Goal: Task Accomplishment & Management: Manage account settings

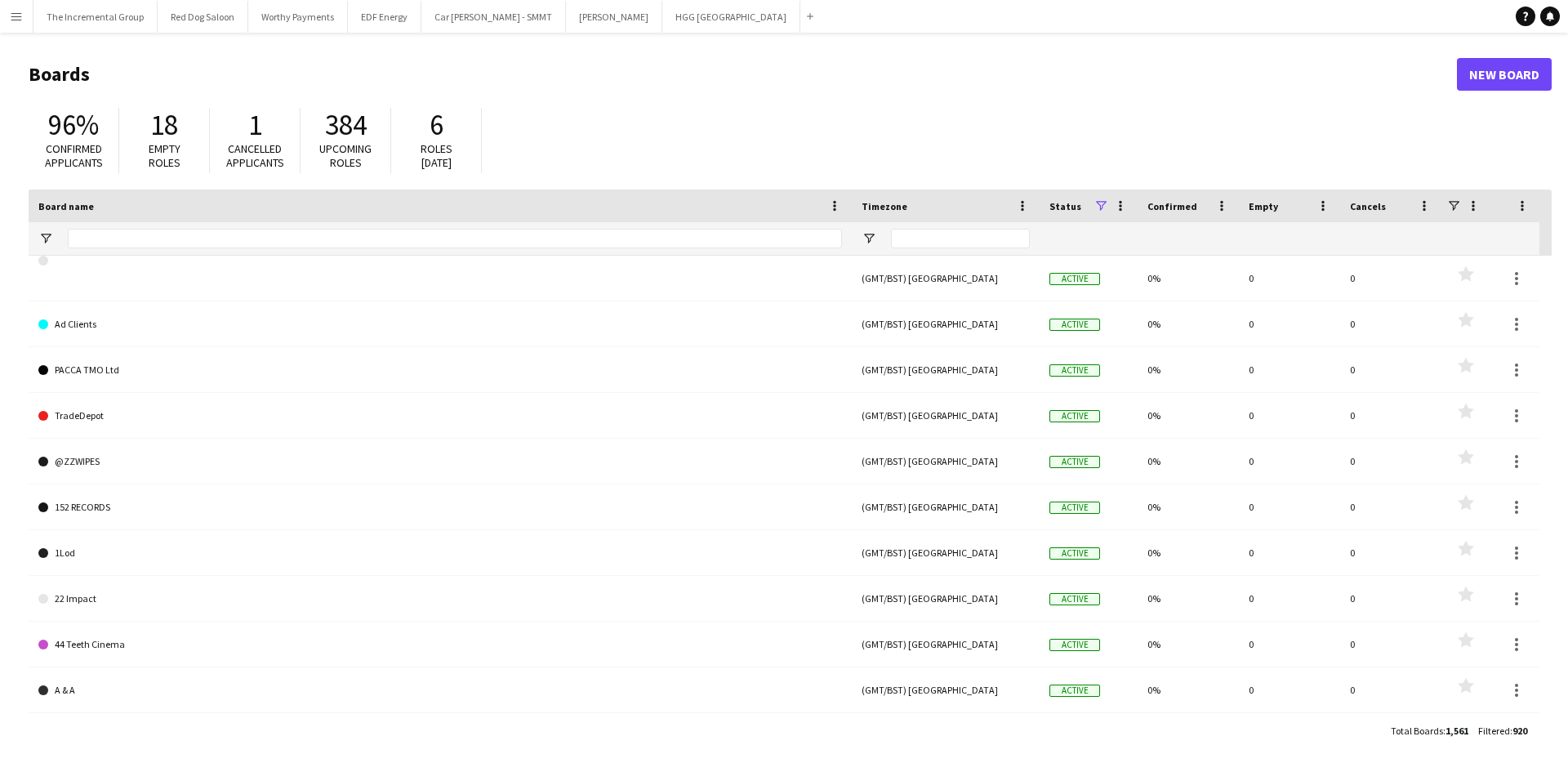
click at [27, 21] on button "Menu" at bounding box center [16, 16] width 33 height 33
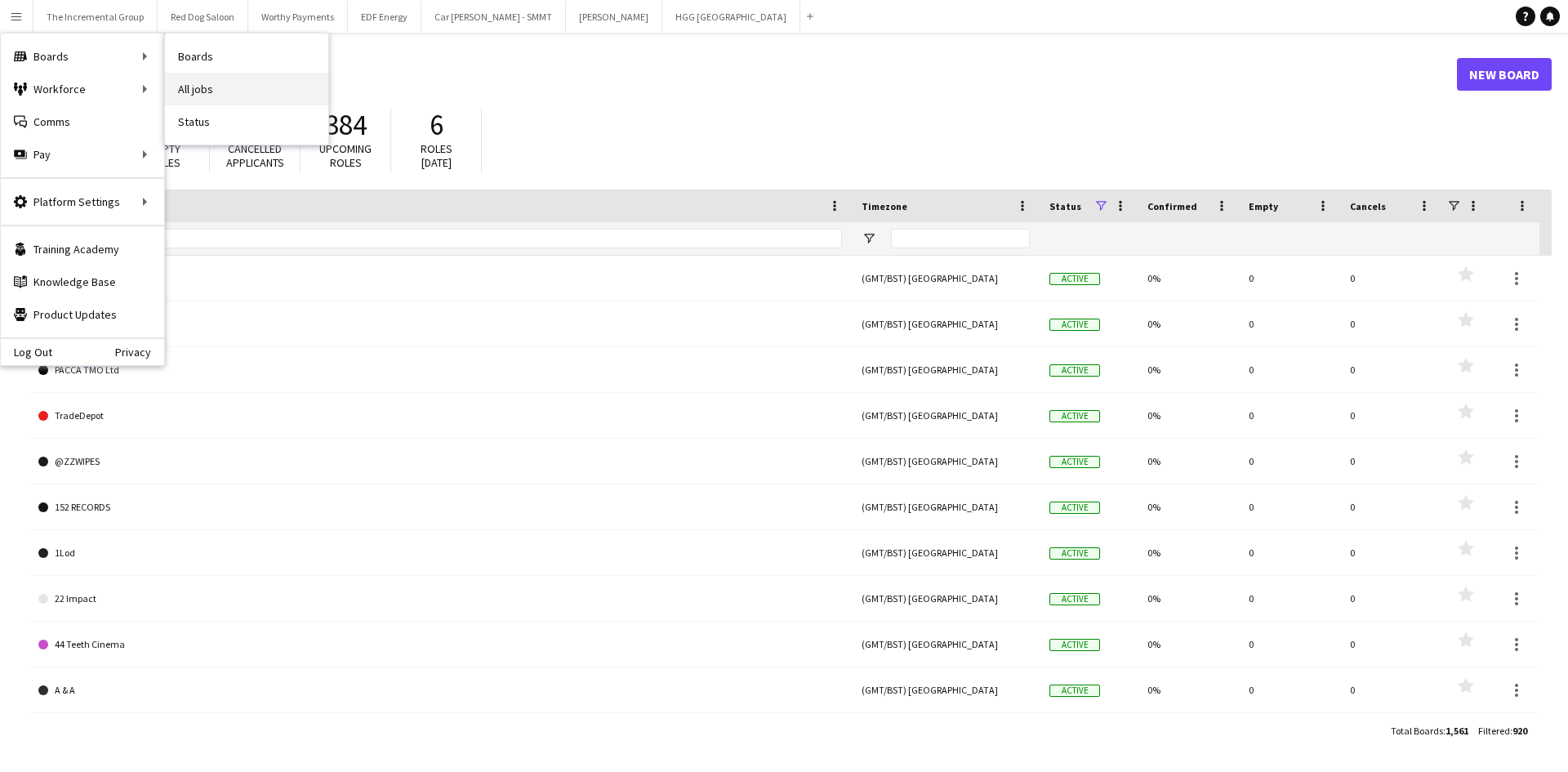
click at [218, 94] on link "All jobs" at bounding box center [246, 89] width 163 height 33
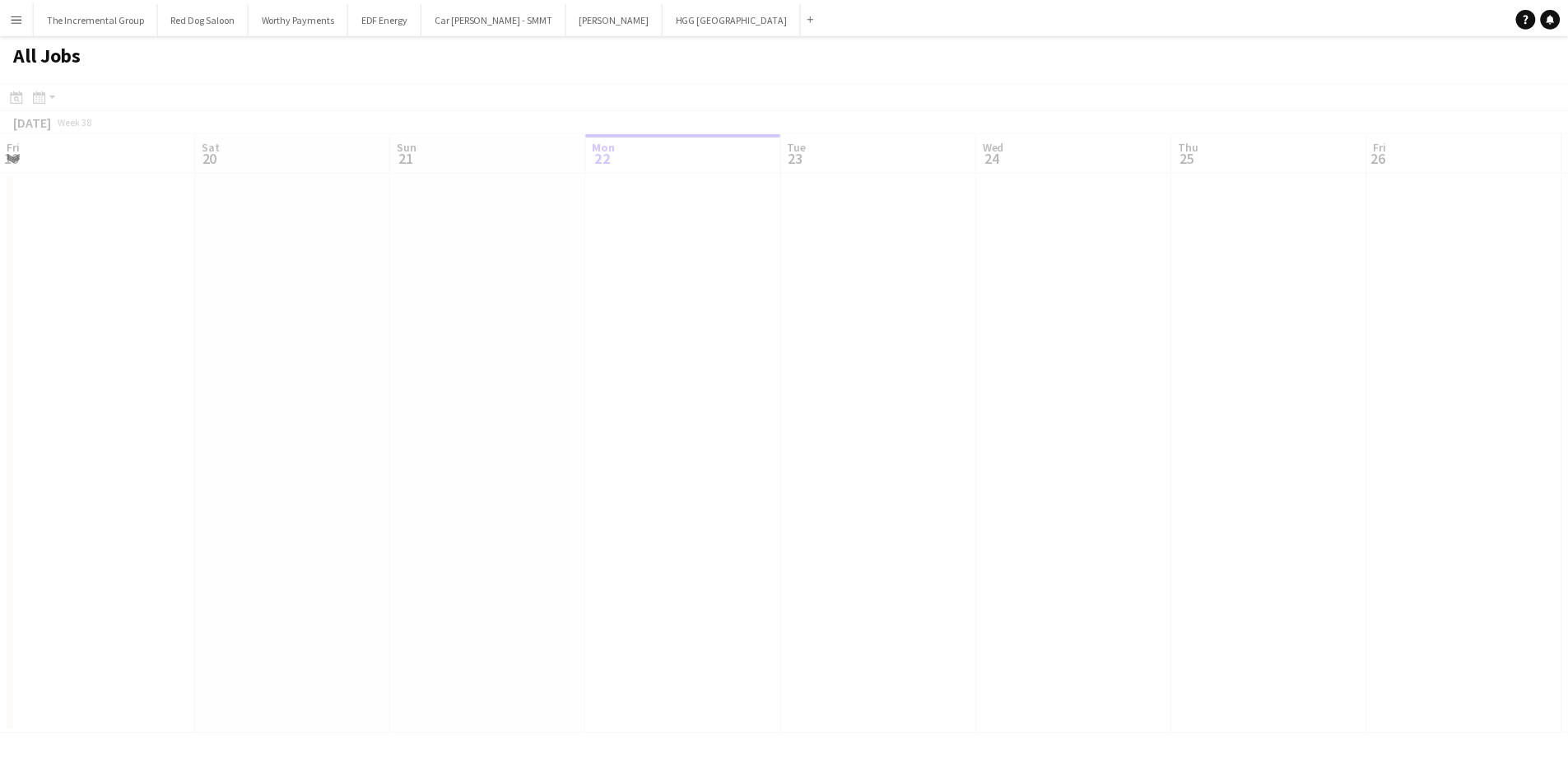
scroll to position [0, 393]
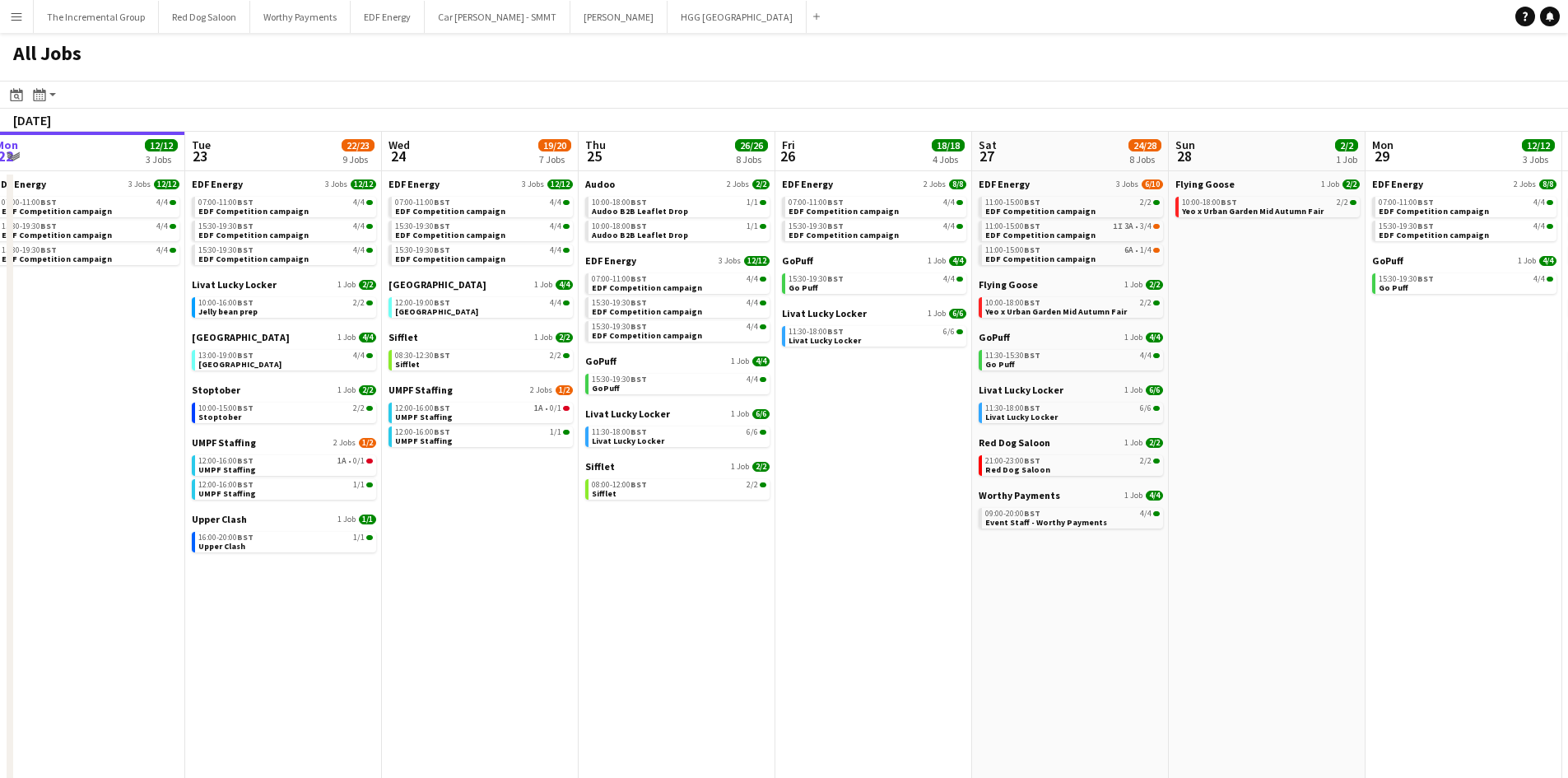
drag, startPoint x: 500, startPoint y: 305, endPoint x: 372, endPoint y: 298, distance: 128.2
click at [384, 299] on app-calendar-viewport "Fri 19 22/22 9 Jobs Sat 20 20/21 9 Jobs Sun 21 2/2 1 Job Mon 22 12/12 3 Jobs Tu…" at bounding box center [784, 498] width 1568 height 733
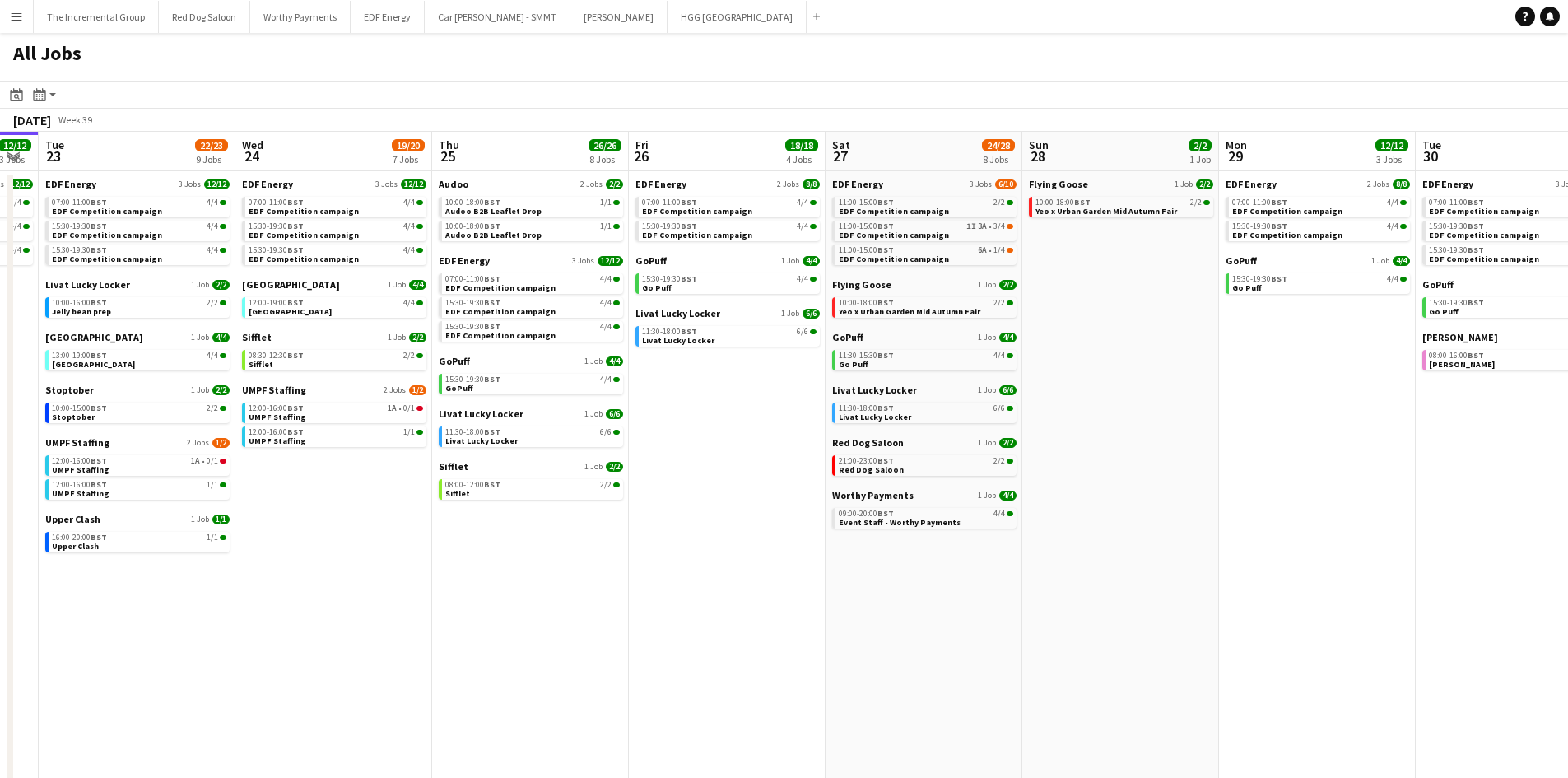
drag, startPoint x: 715, startPoint y: 294, endPoint x: 590, endPoint y: 293, distance: 125.0
click at [590, 294] on app-calendar-viewport "Fri 19 22/22 9 Jobs Sat 20 20/21 9 Jobs Sun 21 2/2 1 Job Mon 22 12/12 3 Jobs Tu…" at bounding box center [784, 498] width 1568 height 733
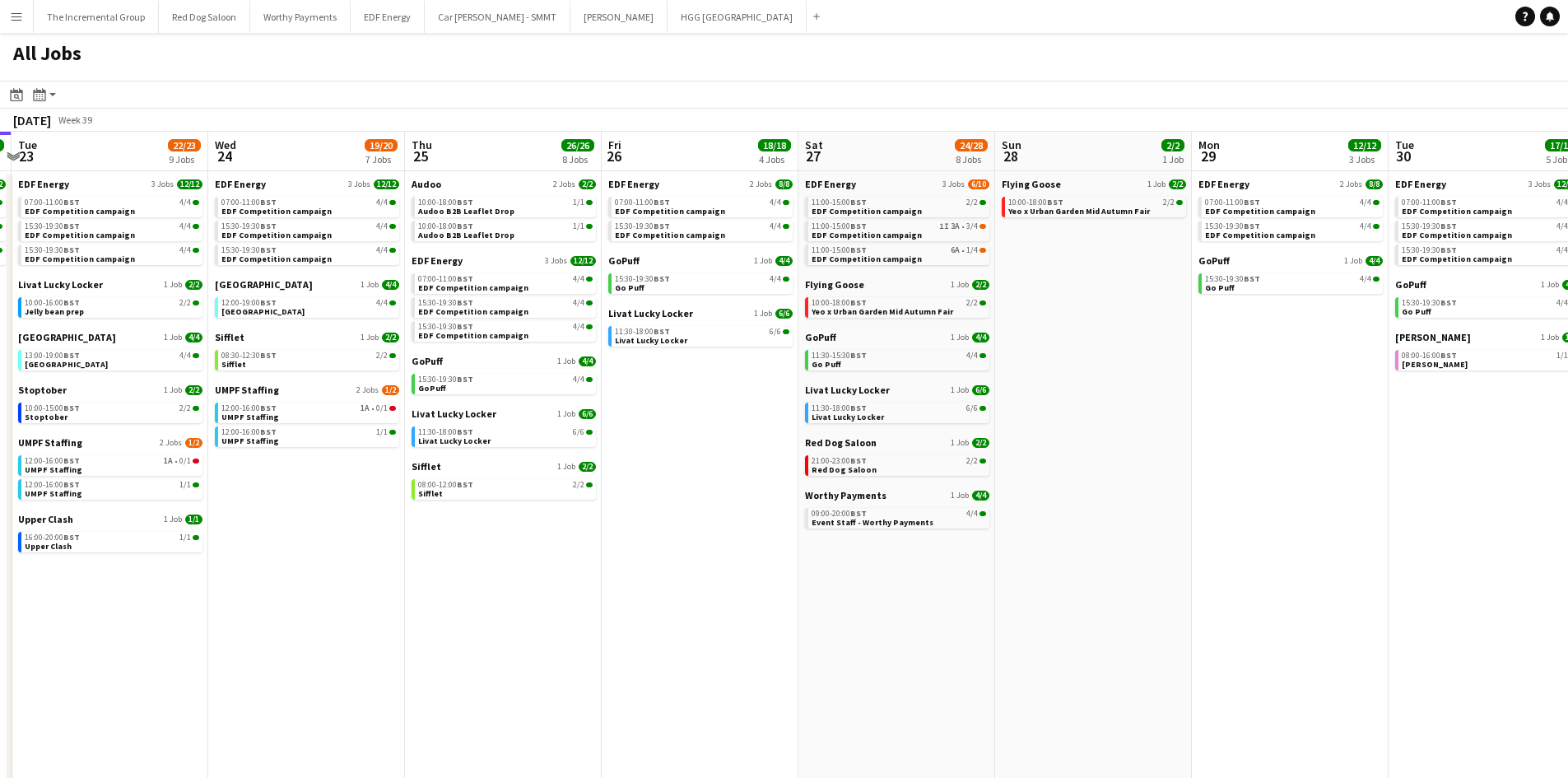
click at [997, 78] on div "All Jobs" at bounding box center [784, 56] width 1568 height 48
click at [910, 53] on div "All Jobs" at bounding box center [784, 56] width 1568 height 48
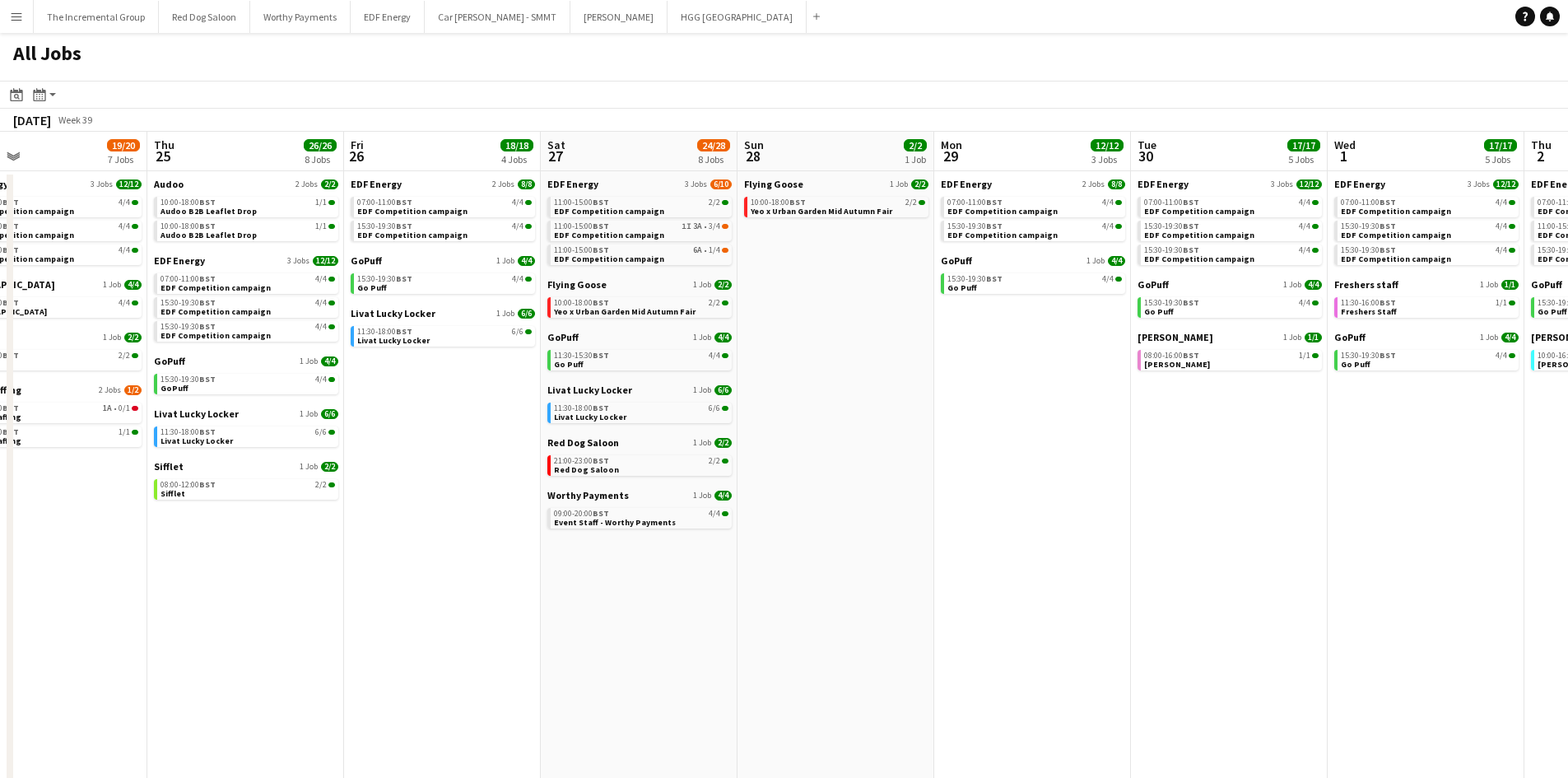
scroll to position [0, 629]
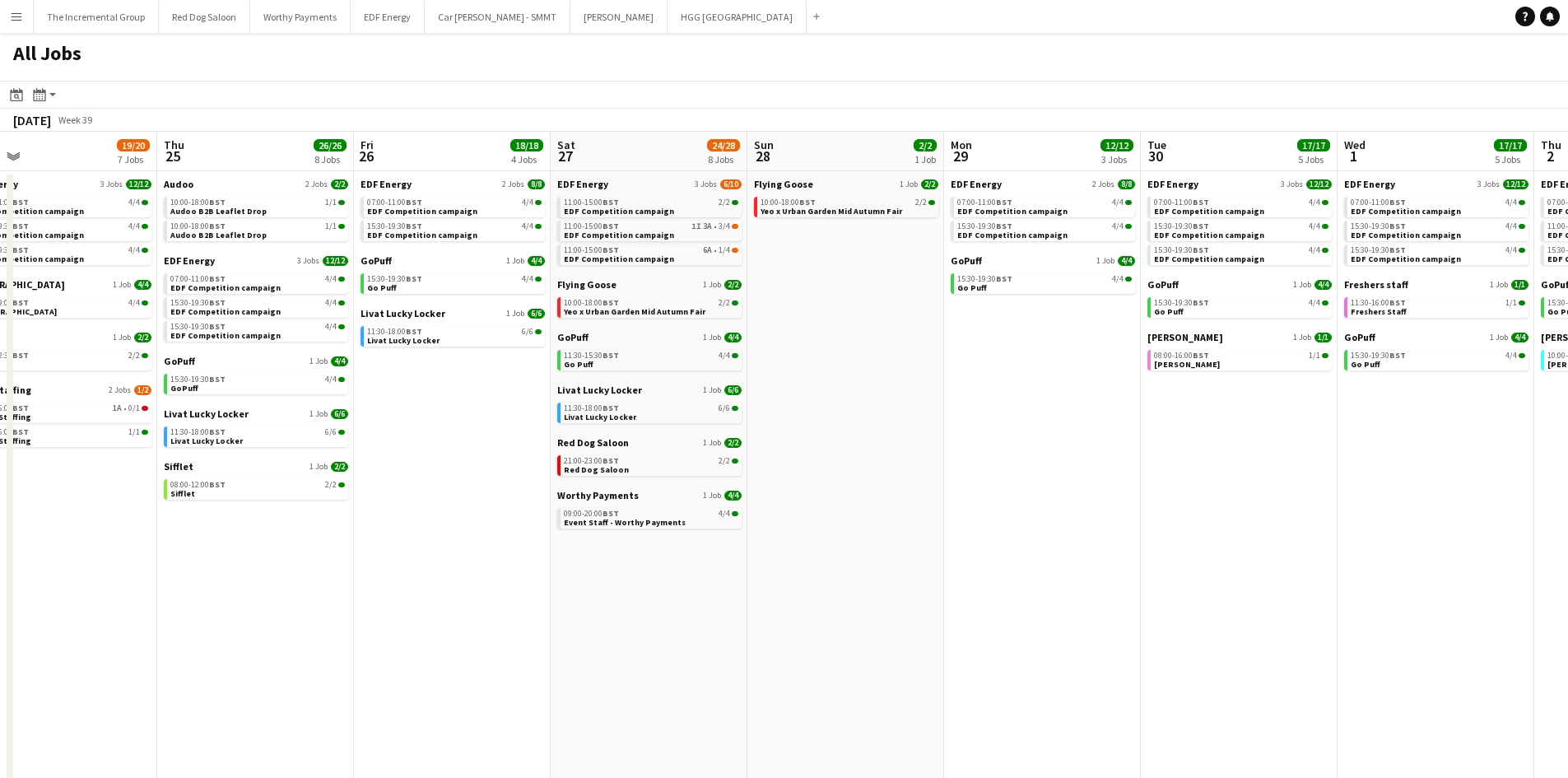
drag, startPoint x: 1098, startPoint y: 310, endPoint x: 909, endPoint y: 345, distance: 192.2
click at [909, 345] on app-calendar-viewport "Sun 21 2/2 1 Job Mon 22 12/12 3 Jobs Tue 23 22/23 9 Jobs Wed 24 19/20 7 Jobs Th…" at bounding box center [784, 498] width 1568 height 733
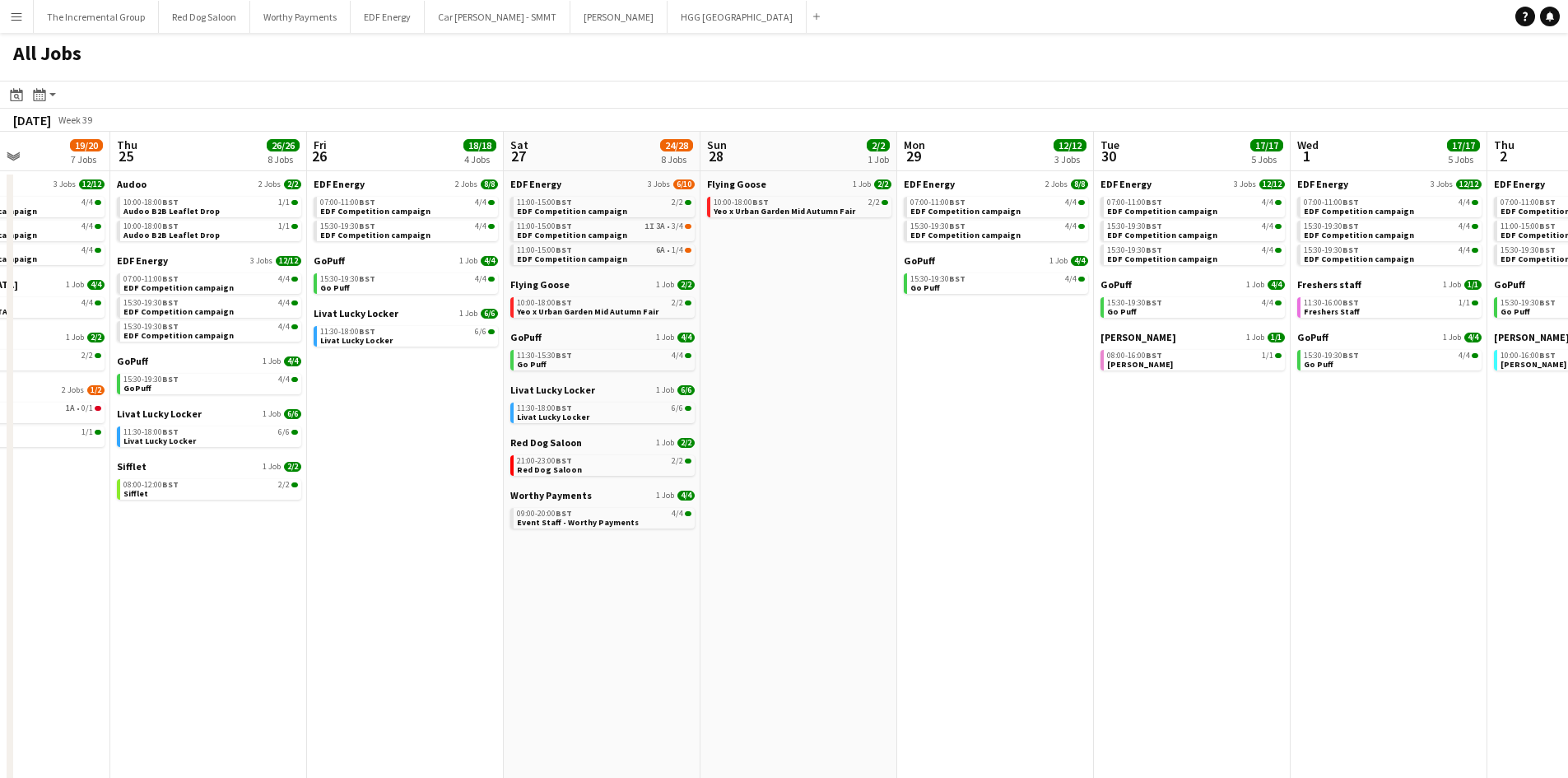
drag, startPoint x: 909, startPoint y: 357, endPoint x: 863, endPoint y: 357, distance: 46.0
click at [863, 357] on app-calendar-viewport "Sun 21 2/2 1 Job Mon 22 12/12 3 Jobs Tue 23 22/23 9 Jobs Wed 24 19/20 7 Jobs Th…" at bounding box center [784, 498] width 1568 height 733
click at [53, 58] on h1 "All Jobs" at bounding box center [47, 56] width 94 height 48
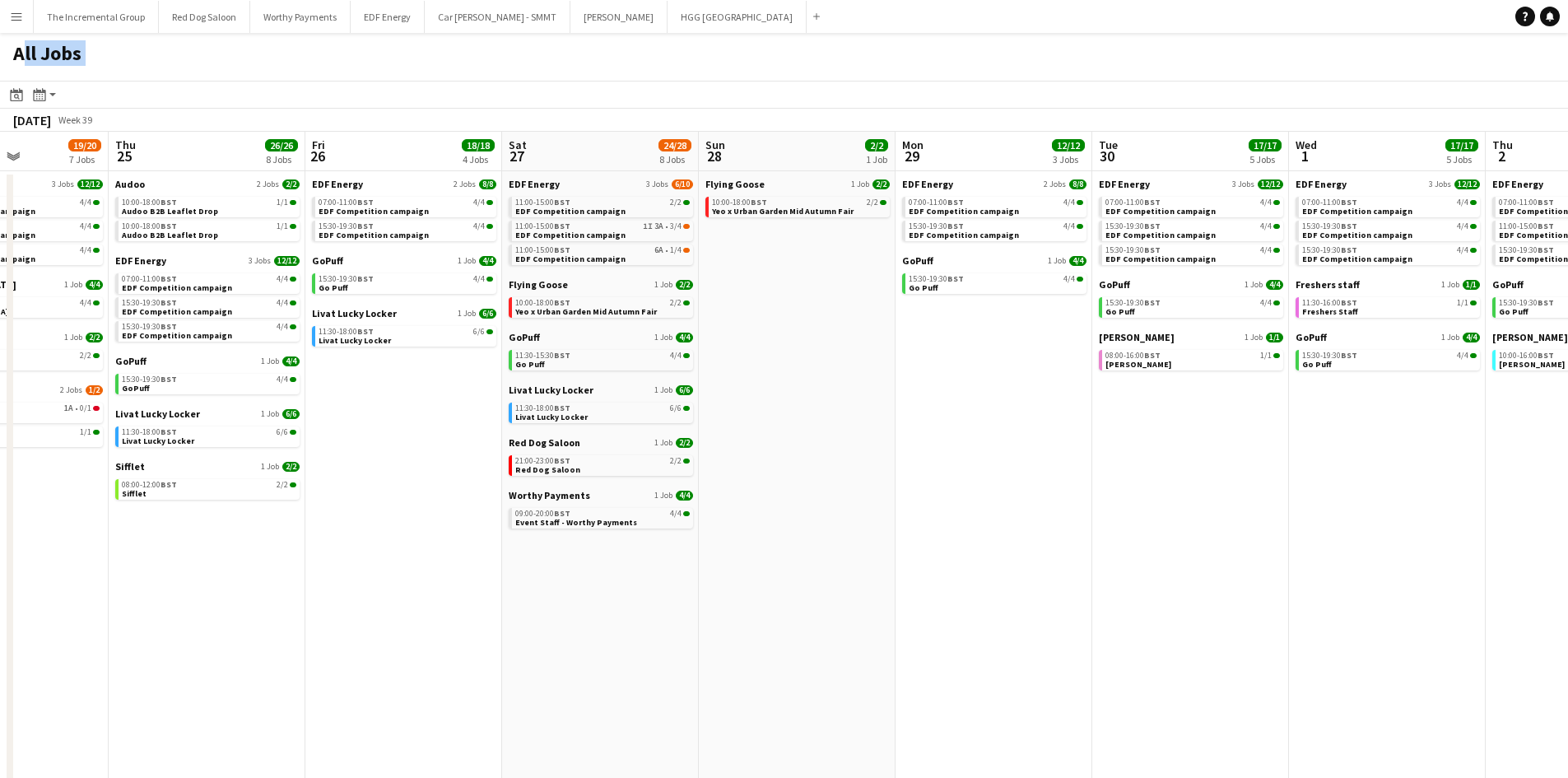
click at [53, 58] on h1 "All Jobs" at bounding box center [47, 56] width 94 height 48
click at [410, 67] on div "All Jobs" at bounding box center [784, 56] width 1568 height 48
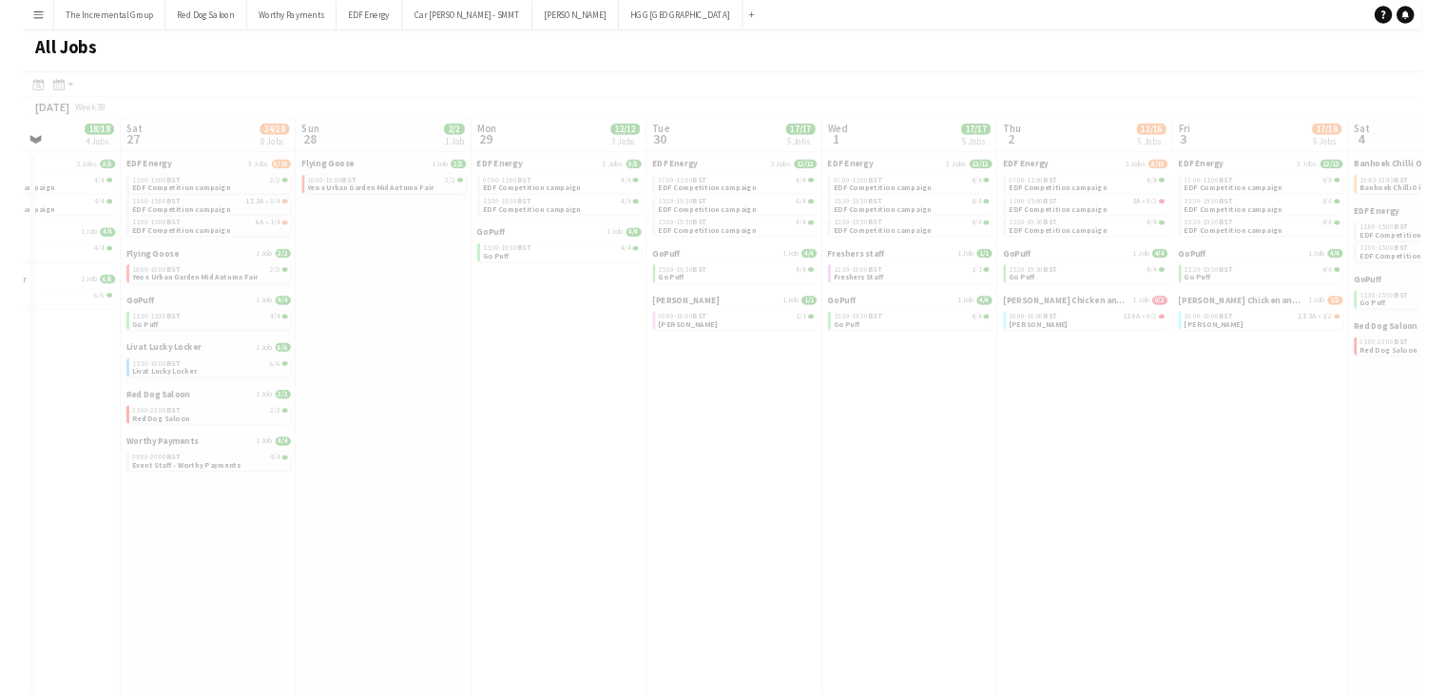
scroll to position [0, 555]
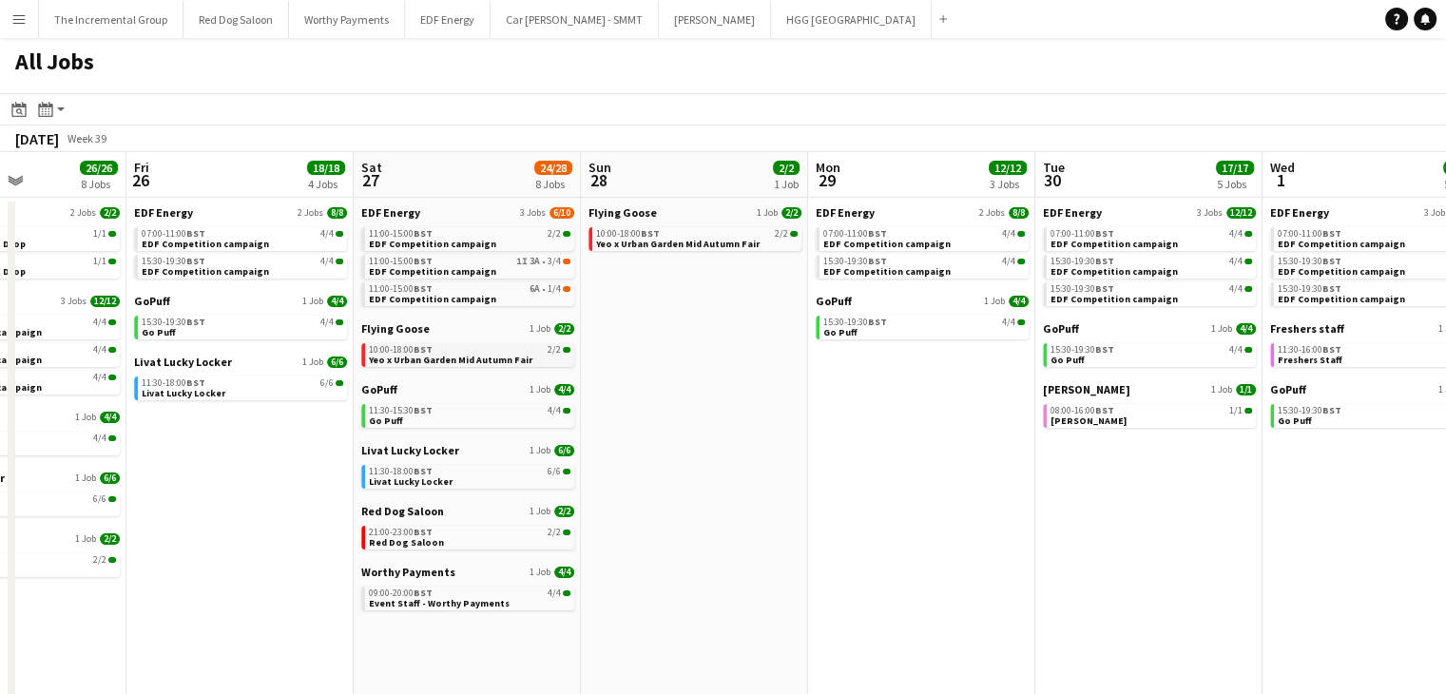
click at [510, 362] on span "Yeo x Urban Garden Mid Autumn Fair" at bounding box center [451, 360] width 164 height 12
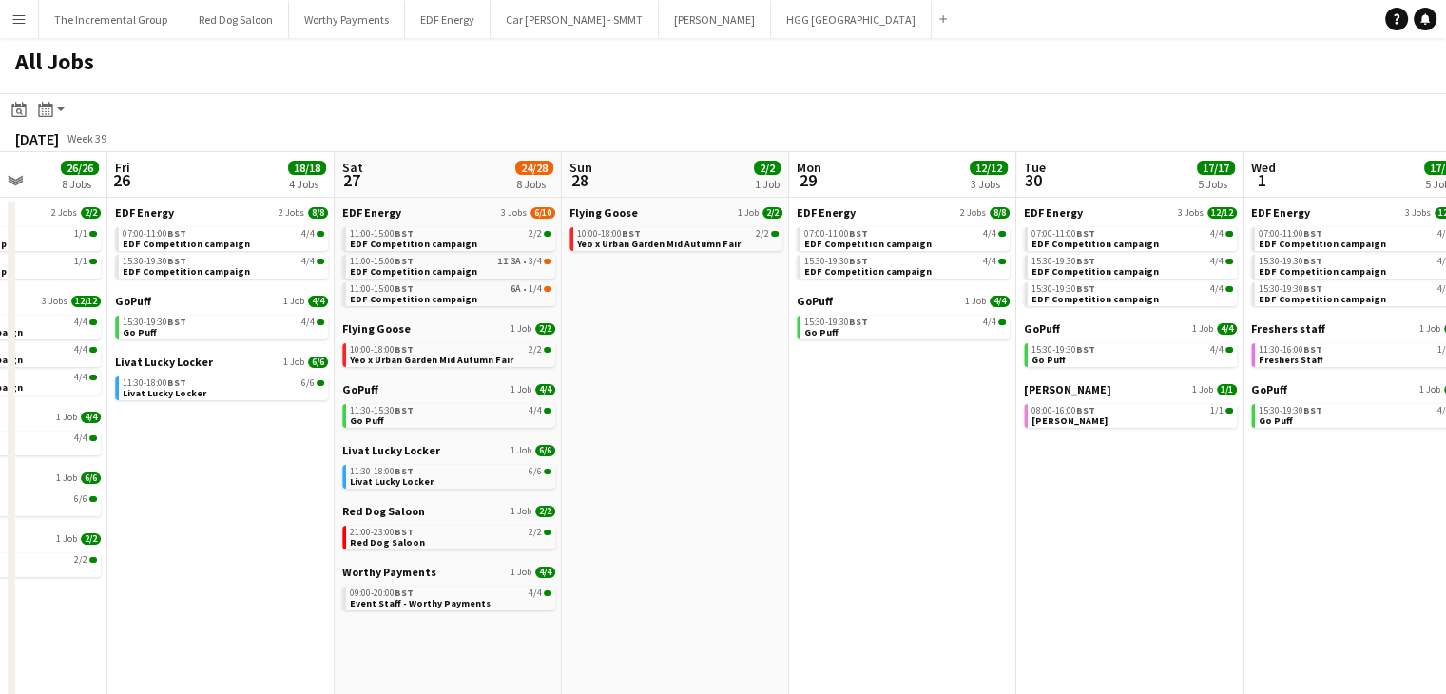
drag, startPoint x: 837, startPoint y: 476, endPoint x: 758, endPoint y: 475, distance: 78.9
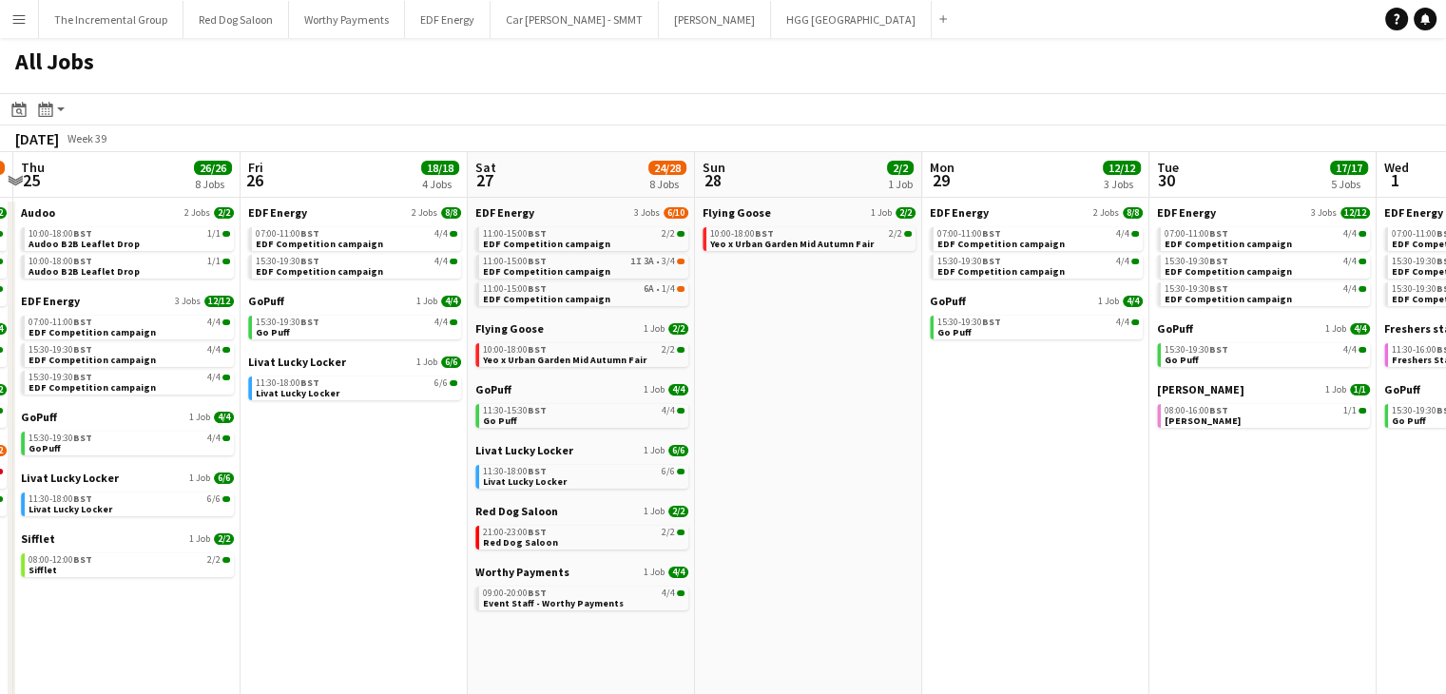
drag, startPoint x: 753, startPoint y: 460, endPoint x: 1067, endPoint y: 458, distance: 313.8
click at [1070, 458] on app-calendar-viewport "Tue 23 22/23 9 Jobs Wed 24 19/20 7 Jobs Thu 25 26/26 8 Jobs Fri 26 18/18 4 Jobs…" at bounding box center [723, 575] width 1446 height 847
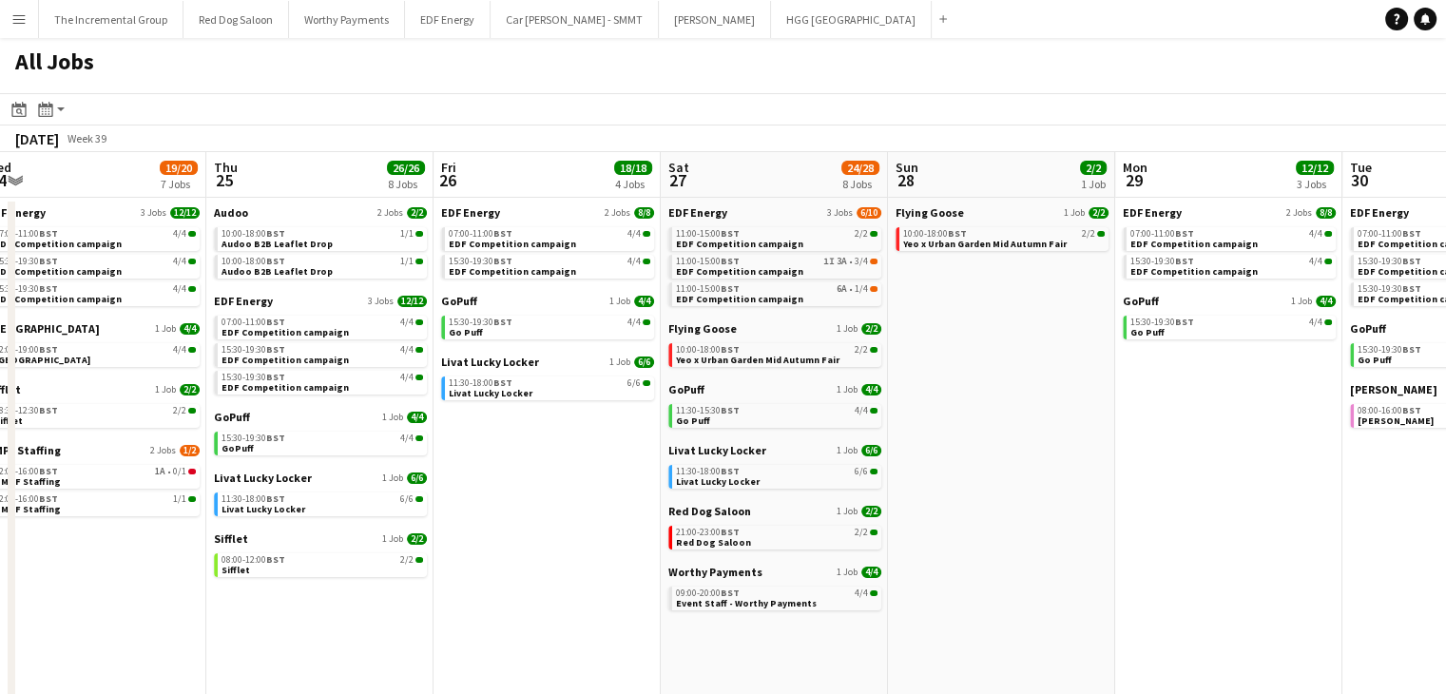
scroll to position [0, 558]
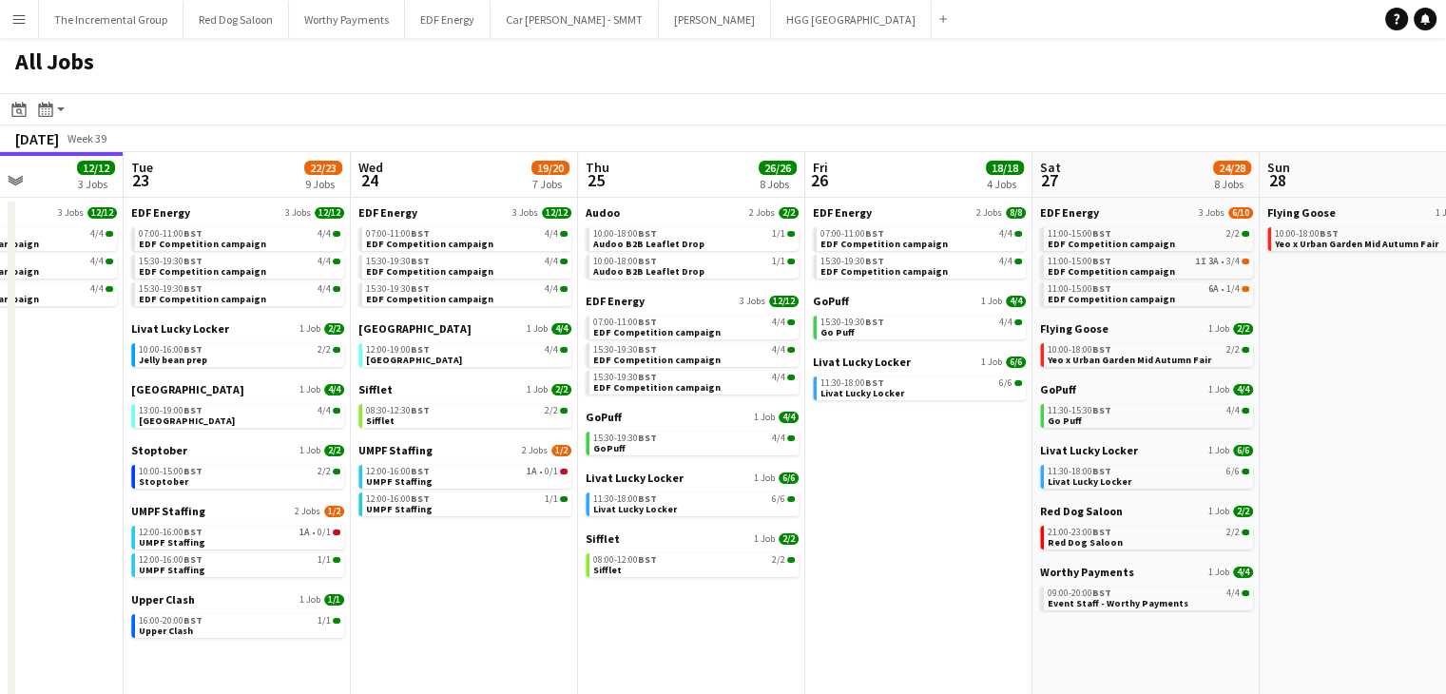
drag, startPoint x: 529, startPoint y: 506, endPoint x: 841, endPoint y: 506, distance: 311.9
click at [841, 506] on app-calendar-viewport "Sat 20 20/21 9 Jobs Sun 21 2/2 1 Job Mon 22 12/12 3 Jobs Tue 23 22/23 9 Jobs We…" at bounding box center [723, 575] width 1446 height 847
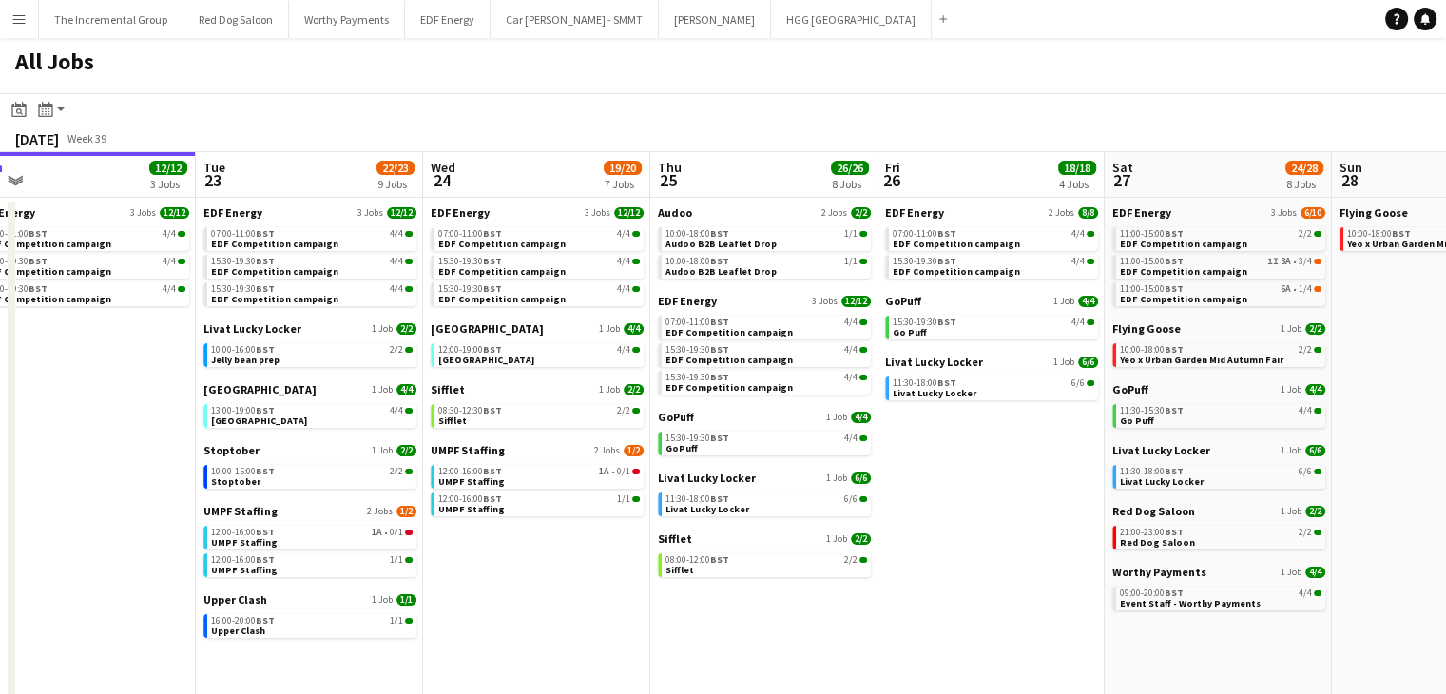
scroll to position [0, 471]
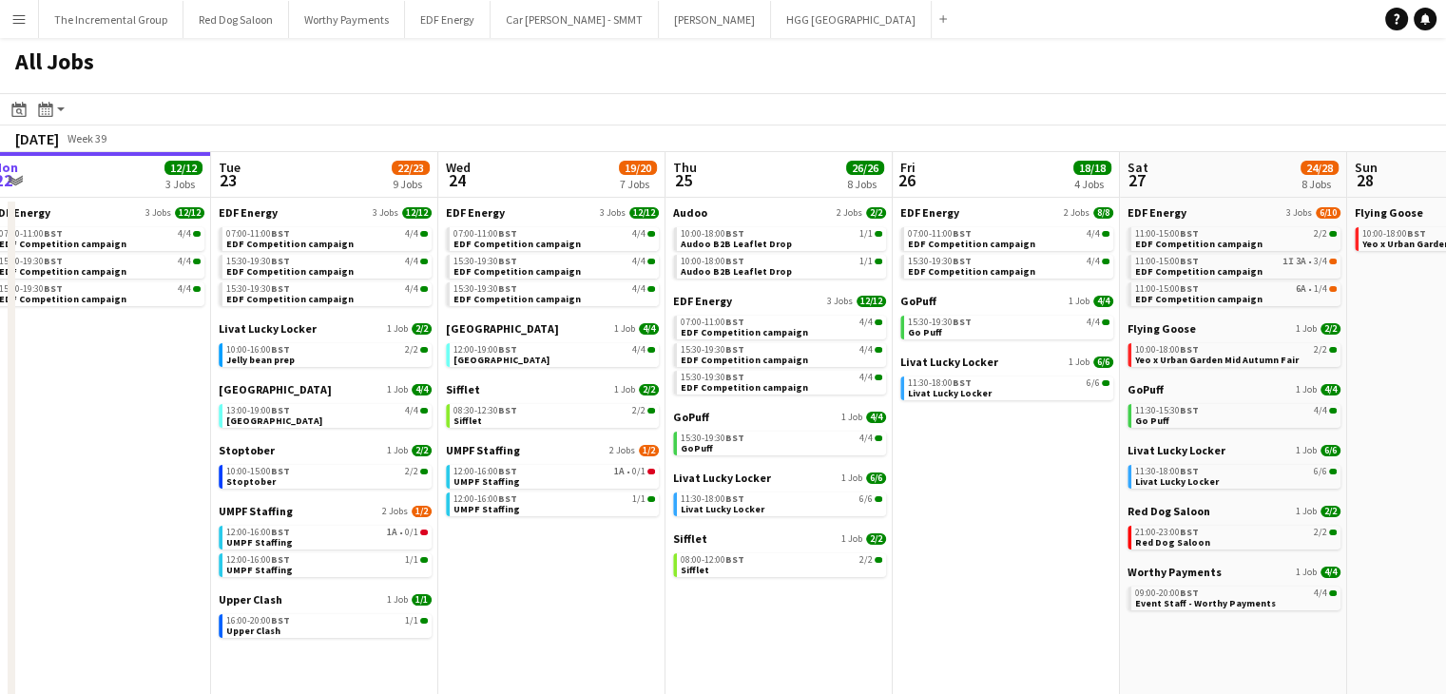
drag, startPoint x: 513, startPoint y: 624, endPoint x: 561, endPoint y: 625, distance: 47.6
click at [561, 625] on app-calendar-viewport "Sat 20 20/21 9 Jobs Sun 21 2/2 1 Job Mon 22 12/12 3 Jobs Tue 23 22/23 9 Jobs We…" at bounding box center [723, 575] width 1446 height 847
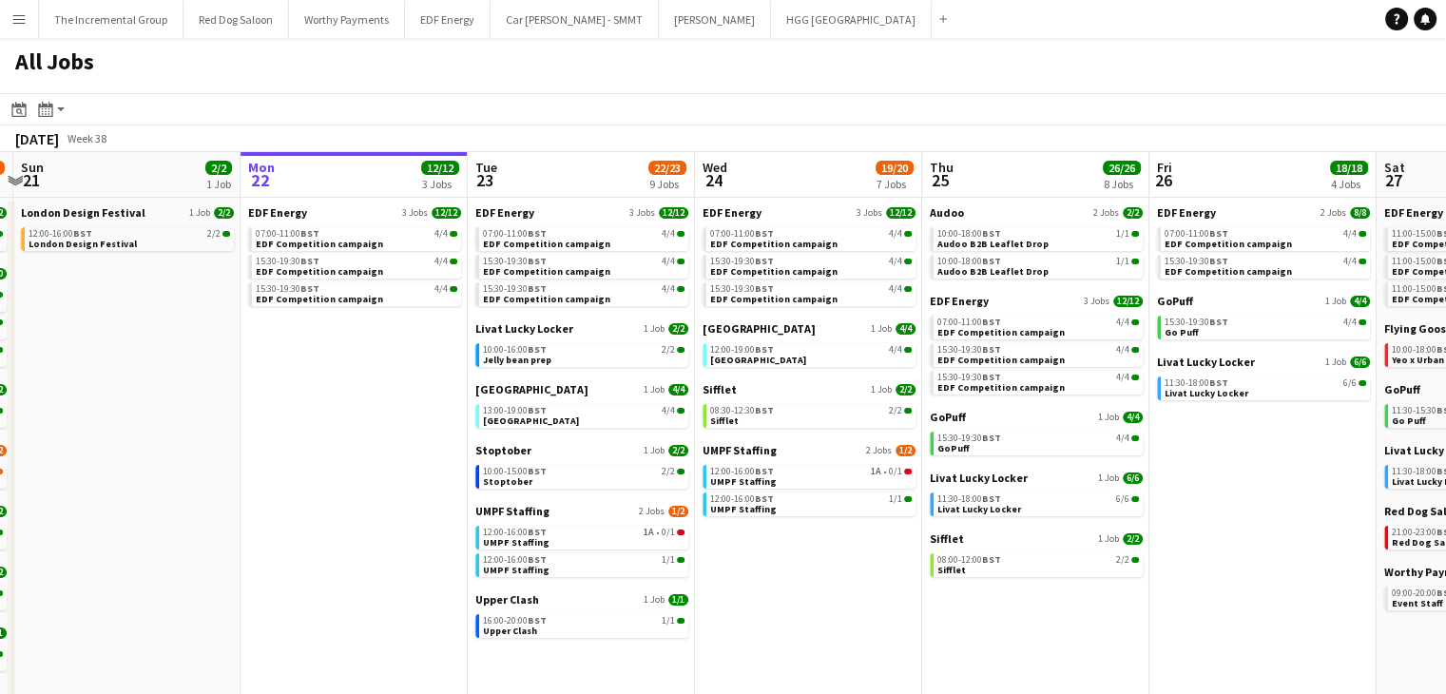
drag, startPoint x: 579, startPoint y: 577, endPoint x: 837, endPoint y: 551, distance: 259.0
click at [837, 551] on app-calendar-viewport "Fri 19 22/22 9 Jobs Sat 20 20/21 9 Jobs Sun 21 2/2 1 Job Mon 22 12/12 3 Jobs Tu…" at bounding box center [723, 575] width 1446 height 847
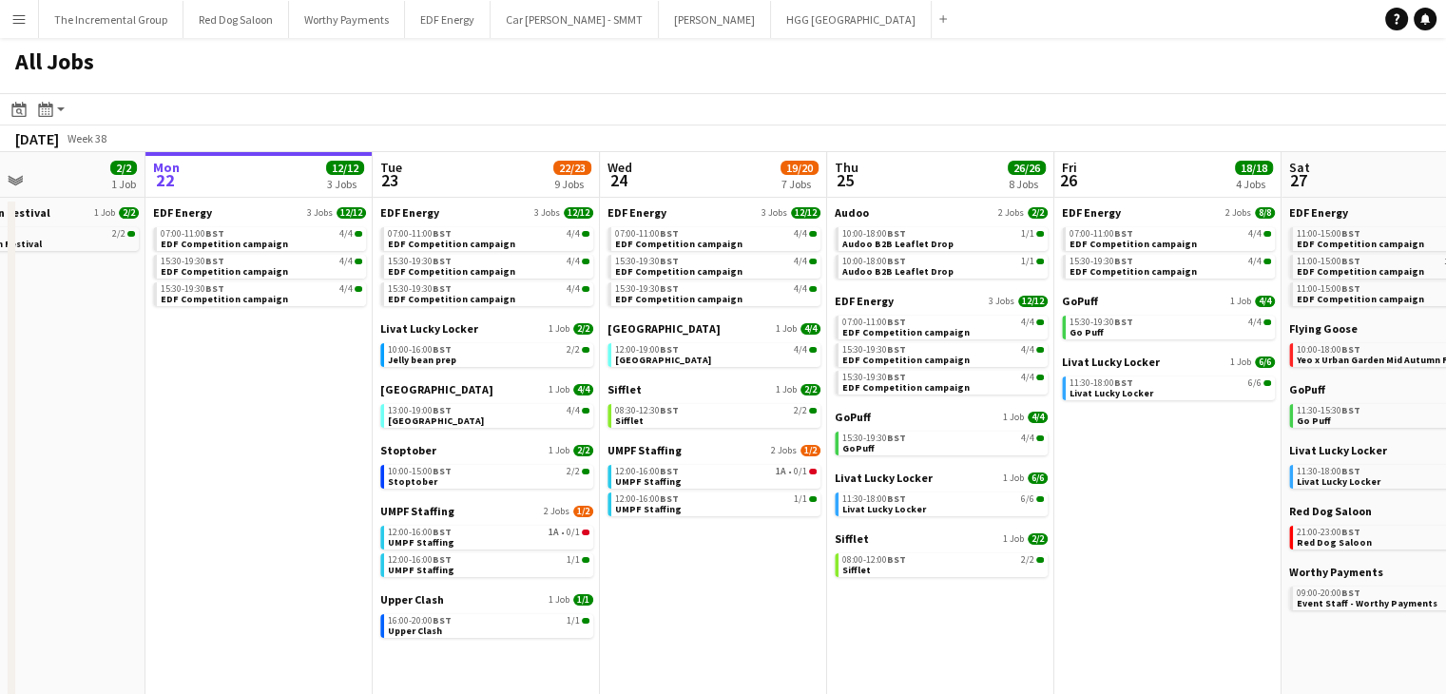
scroll to position [0, 548]
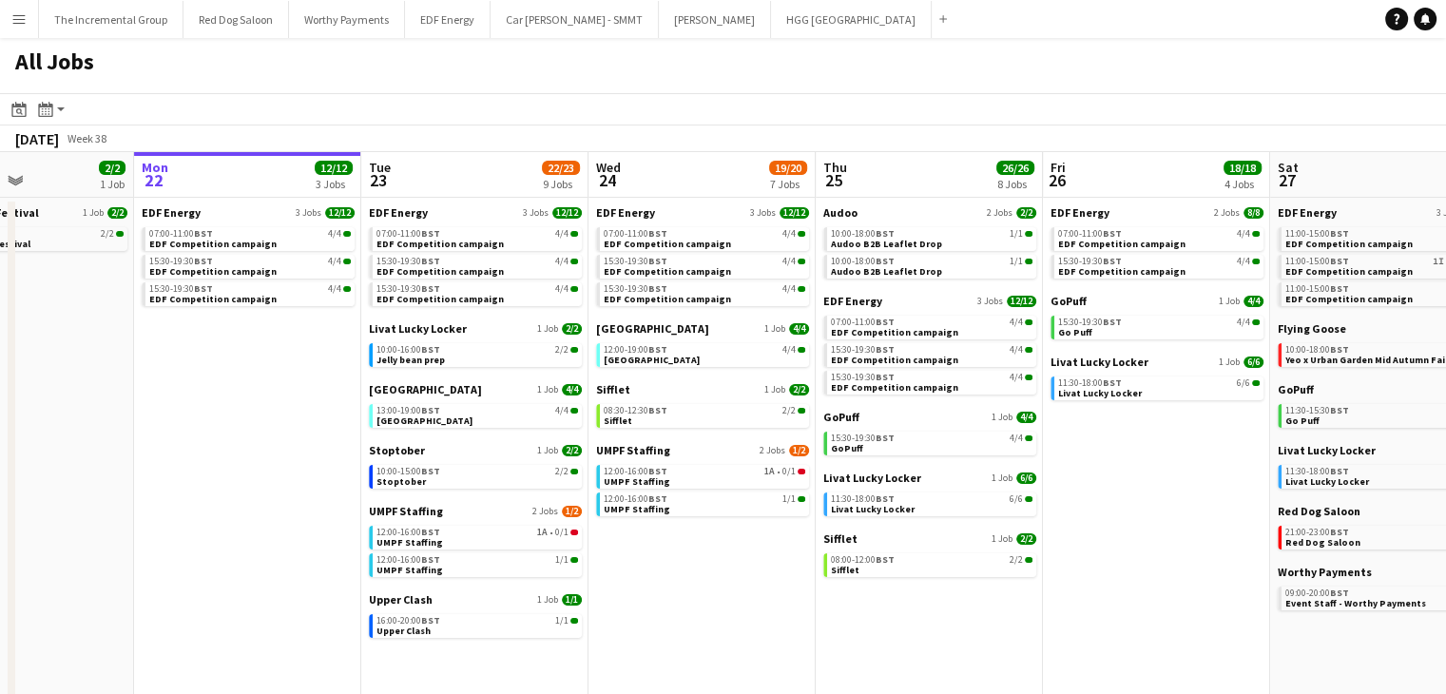
drag, startPoint x: 837, startPoint y: 551, endPoint x: 729, endPoint y: 526, distance: 110.3
click at [729, 526] on app-calendar-viewport "Fri 19 22/22 9 Jobs Sat 20 20/21 9 Jobs Sun 21 2/2 1 Job Mon 22 12/12 3 Jobs Tu…" at bounding box center [723, 575] width 1446 height 847
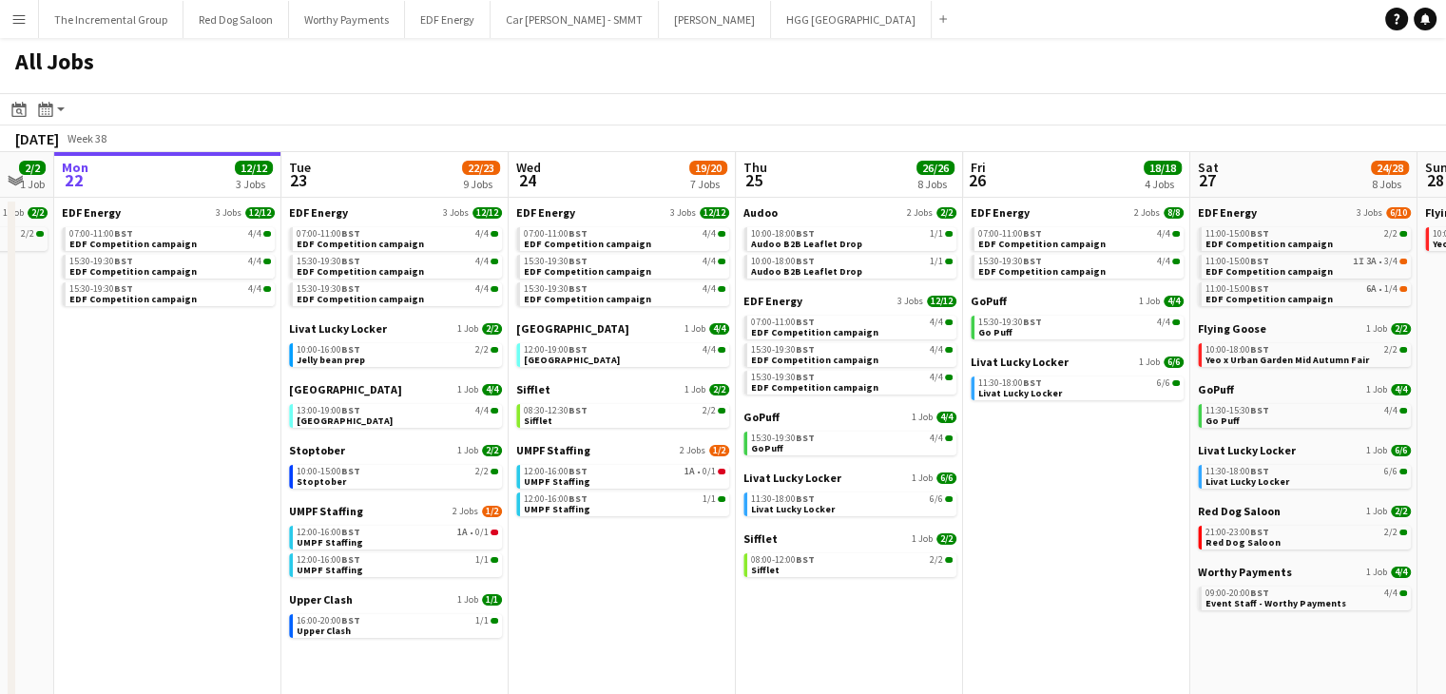
scroll to position [0, 631]
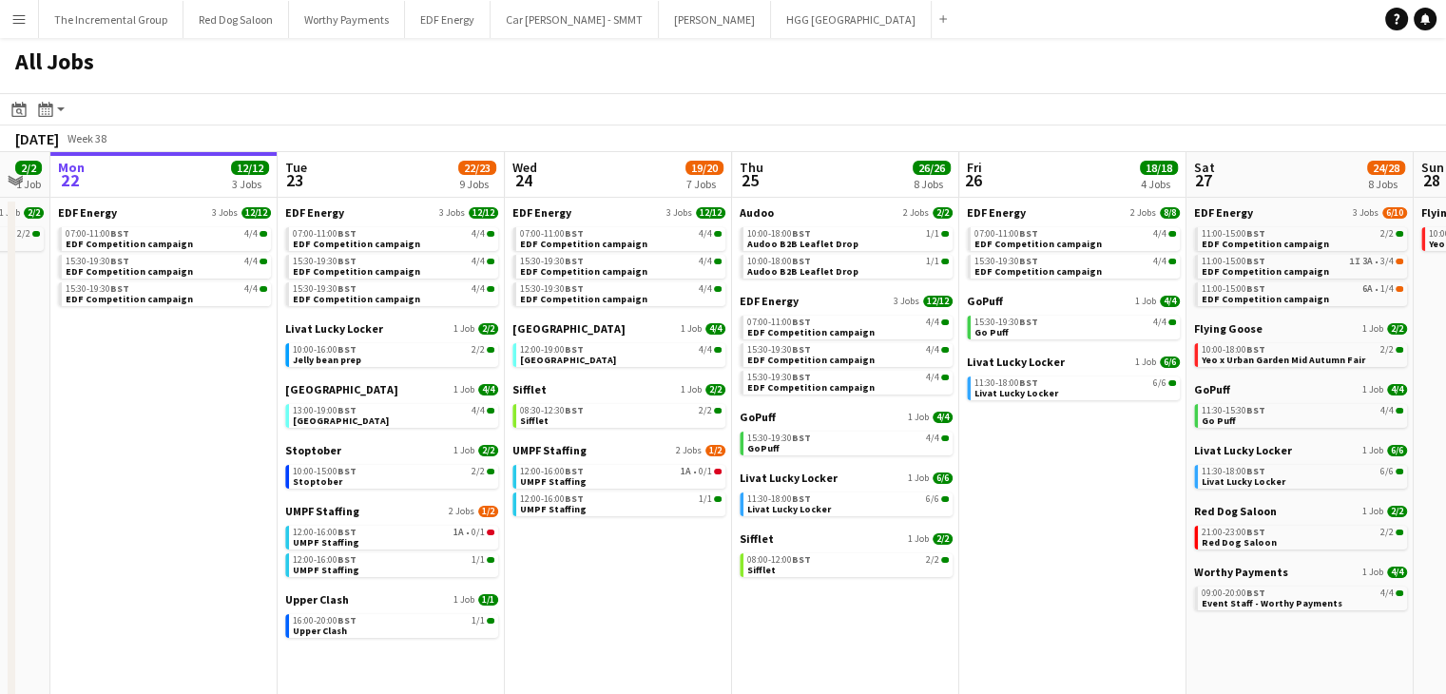
drag, startPoint x: 729, startPoint y: 526, endPoint x: 645, endPoint y: 551, distance: 88.2
click at [645, 551] on app-calendar-viewport "Fri 19 22/22 9 Jobs Sat 20 20/21 9 Jobs Sun 21 2/2 1 Job Mon 22 12/12 3 Jobs Tu…" at bounding box center [723, 575] width 1446 height 847
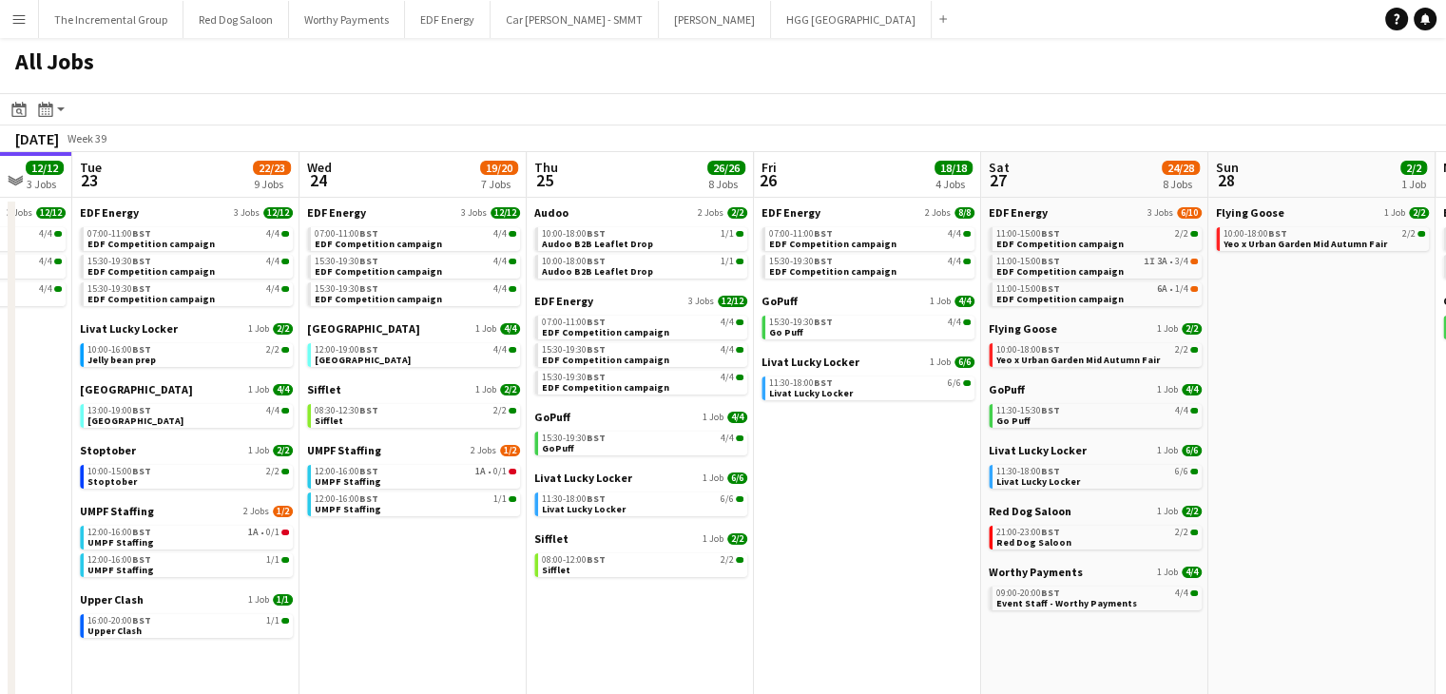
drag, startPoint x: 1092, startPoint y: 609, endPoint x: 858, endPoint y: 640, distance: 235.9
click at [858, 640] on app-calendar-viewport "Fri 19 22/22 9 Jobs Sat 20 20/21 9 Jobs Sun 21 2/2 1 Job Mon 22 12/12 3 Jobs Tu…" at bounding box center [723, 575] width 1446 height 847
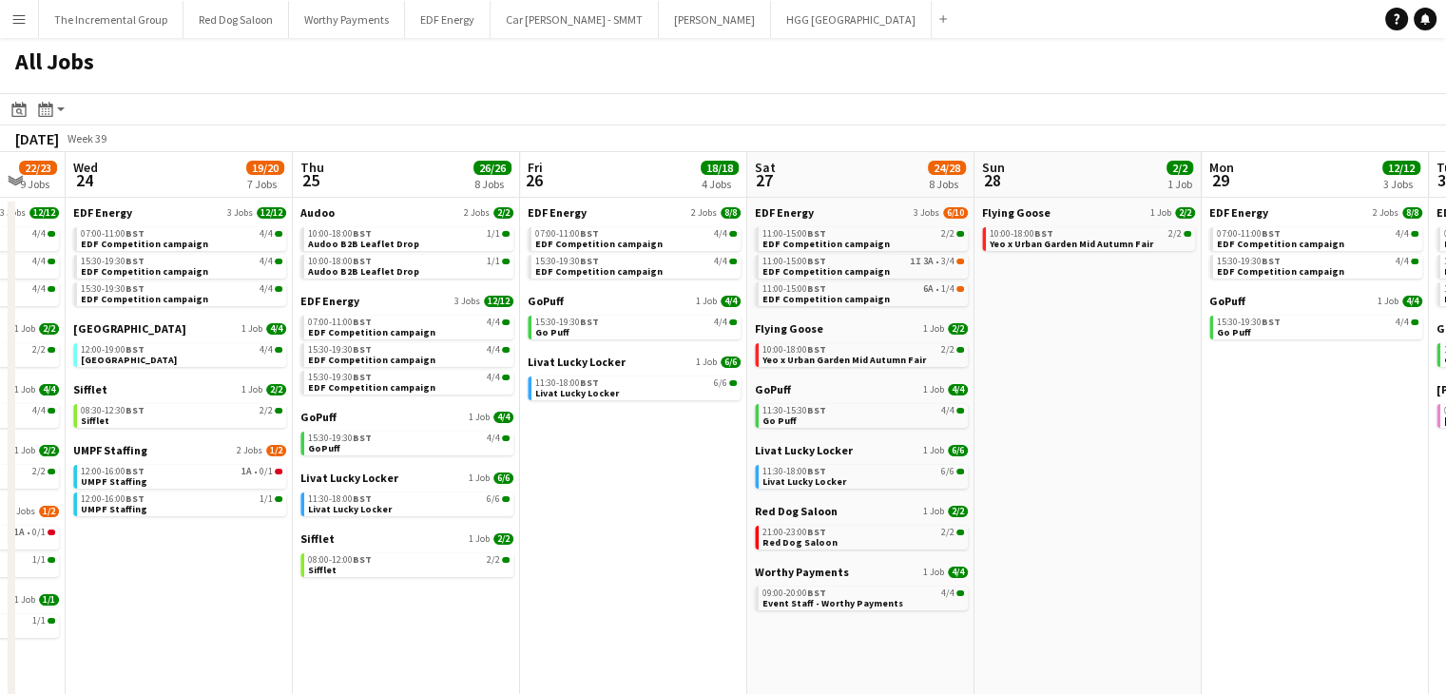
drag, startPoint x: 1365, startPoint y: 480, endPoint x: 1160, endPoint y: 444, distance: 208.5
click at [1160, 444] on app-calendar-viewport "Sat 20 20/21 9 Jobs Sun 21 2/2 1 Job Mon 22 12/12 3 Jobs Tue 23 22/23 9 Jobs We…" at bounding box center [723, 575] width 1446 height 847
click at [1160, 444] on app-date-cell "Flying Goose 1 Job [DATE] 10:00-18:00 BST 2/2 Yeo x Urban Garden Mid Autumn Fair" at bounding box center [1087, 599] width 227 height 802
